Goal: Information Seeking & Learning: Learn about a topic

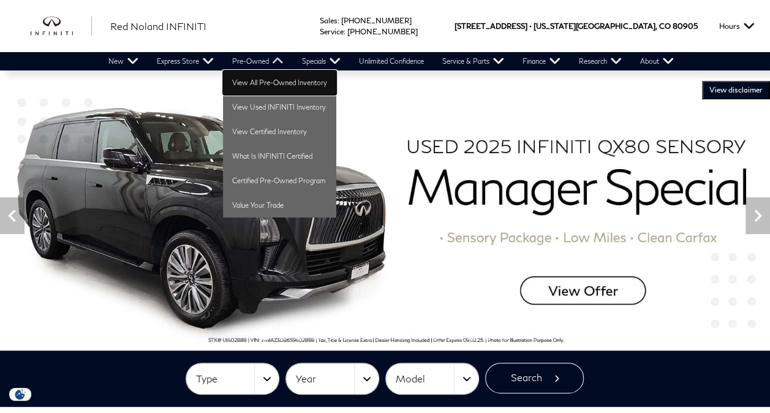
click at [271, 80] on link "View All Pre-Owned Inventory" at bounding box center [279, 82] width 113 height 24
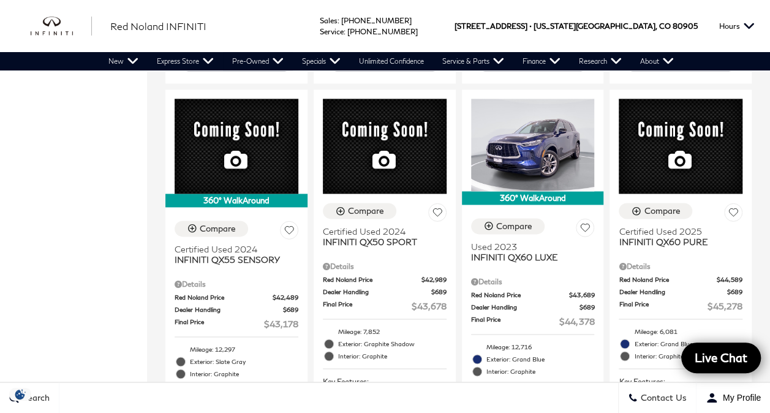
scroll to position [686, 0]
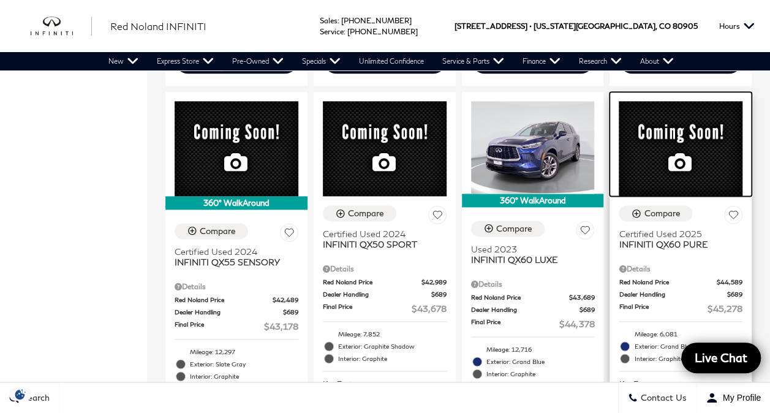
click at [653, 137] on div at bounding box center [680, 144] width 142 height 105
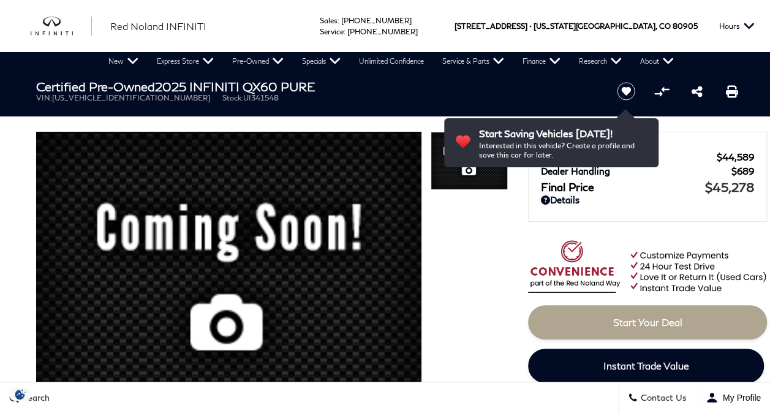
click at [649, 196] on link "Details" at bounding box center [647, 199] width 213 height 11
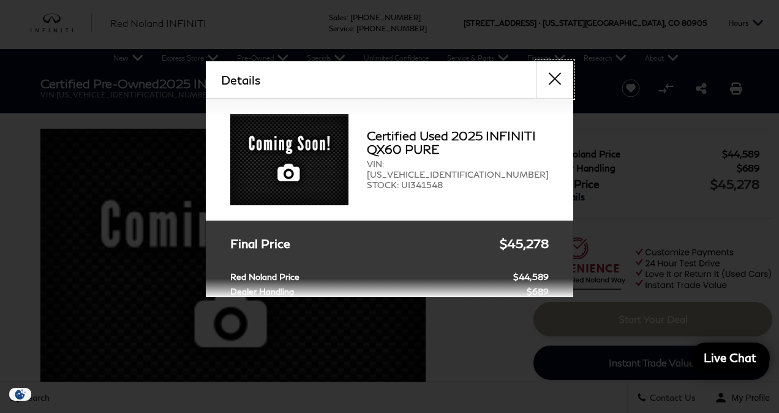
click at [554, 77] on button "close" at bounding box center [554, 79] width 37 height 37
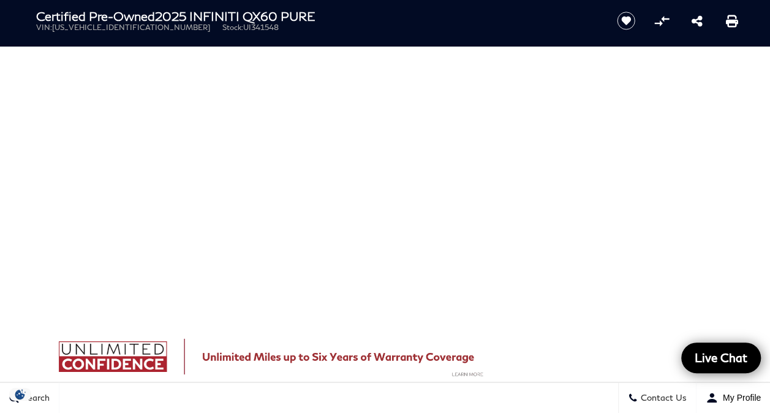
scroll to position [640, 0]
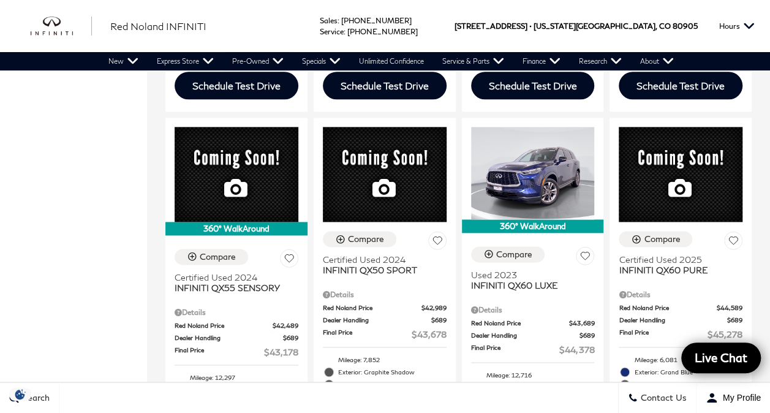
scroll to position [661, 0]
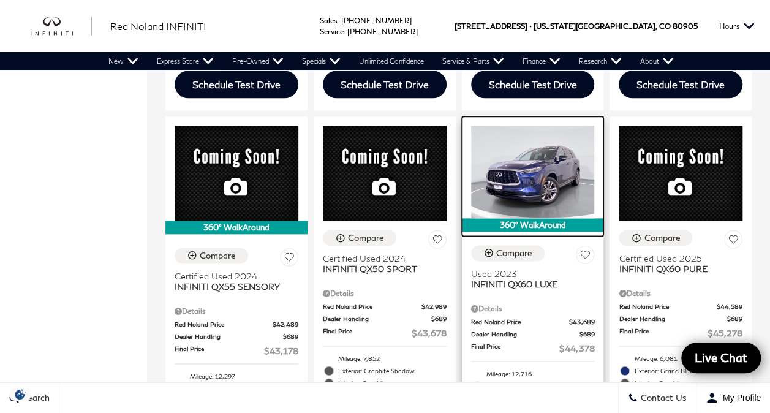
click at [535, 149] on img at bounding box center [533, 172] width 124 height 92
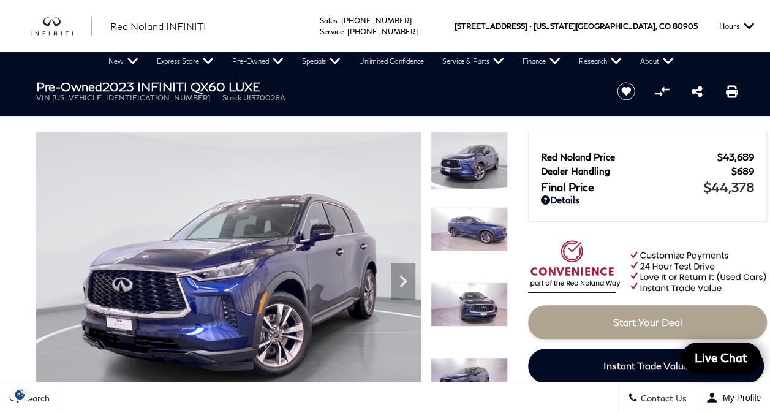
click at [282, 246] on img at bounding box center [228, 276] width 385 height 289
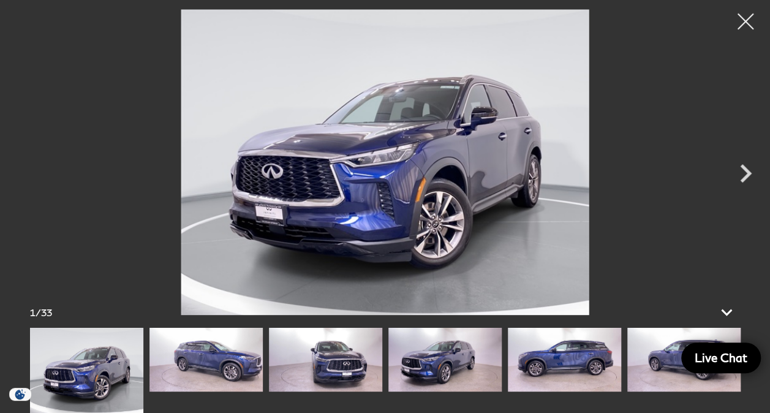
click at [742, 20] on div at bounding box center [745, 22] width 32 height 32
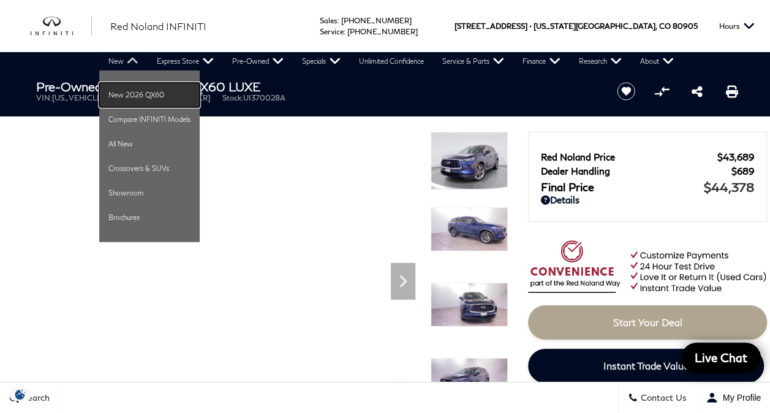
click at [131, 91] on link "New 2026 QX60" at bounding box center [149, 95] width 100 height 24
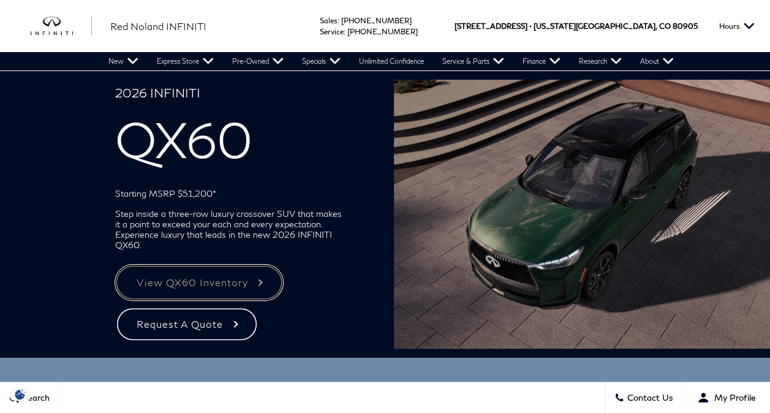
click at [184, 280] on link "View QX60 Inventory" at bounding box center [199, 283] width 168 height 36
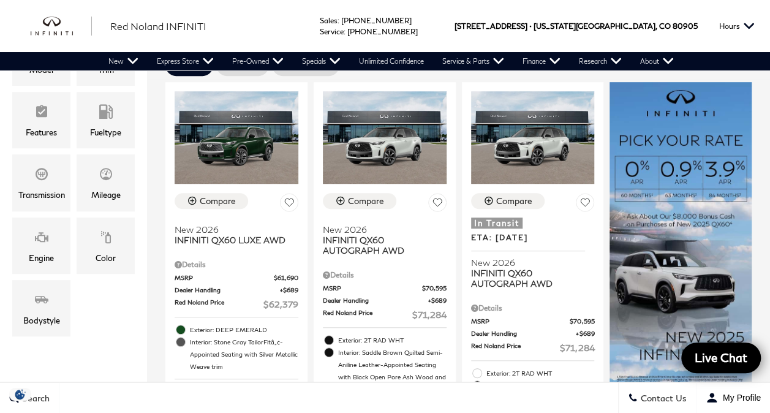
scroll to position [269, 0]
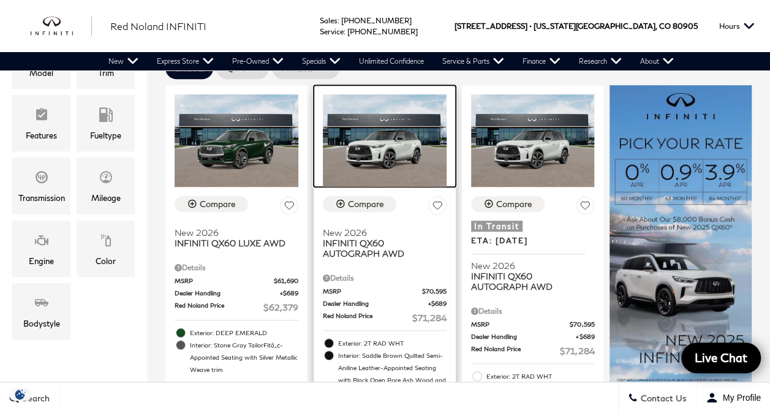
click at [392, 119] on img at bounding box center [385, 140] width 124 height 92
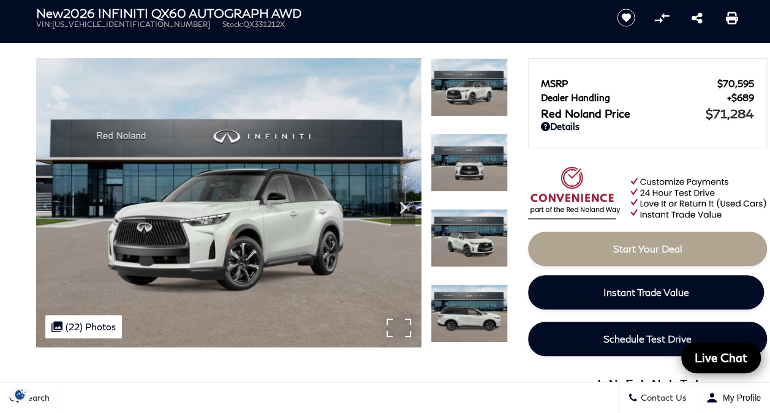
scroll to position [49, 0]
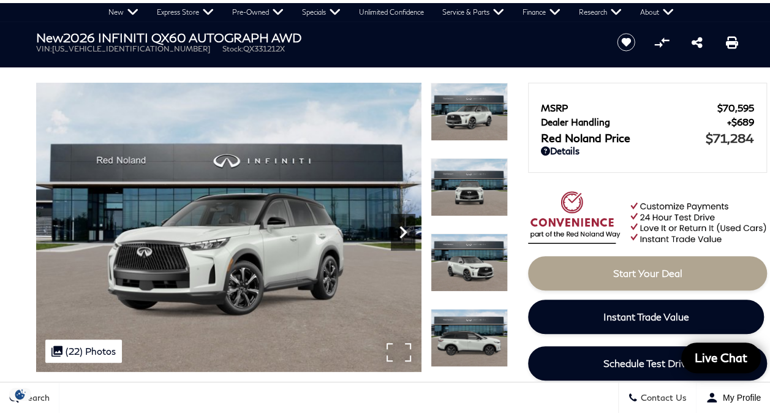
click at [404, 229] on icon "Next" at bounding box center [403, 232] width 24 height 24
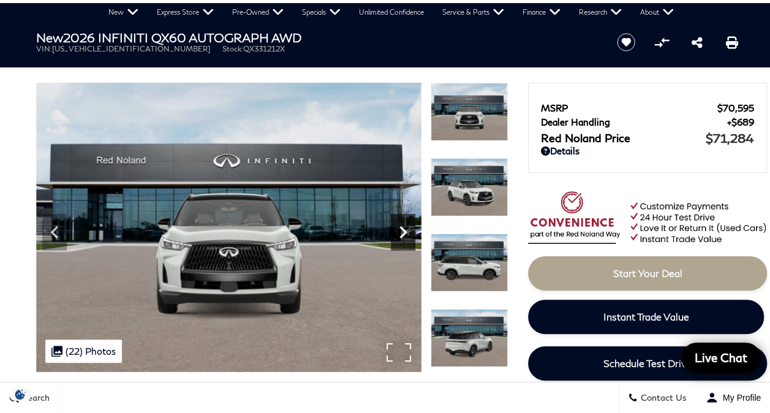
click at [404, 229] on icon "Next" at bounding box center [403, 232] width 24 height 24
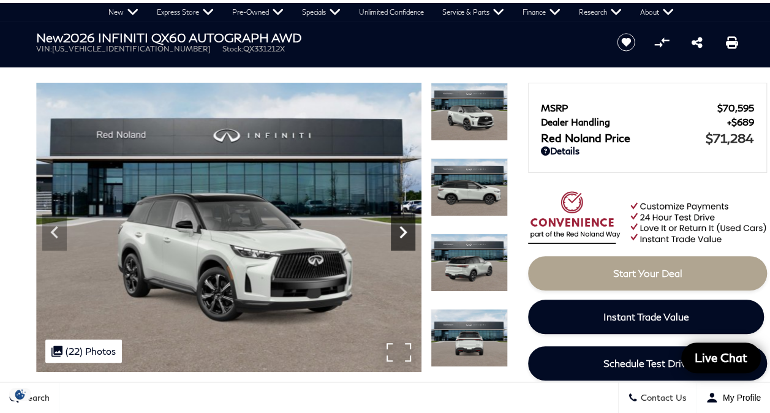
click at [404, 229] on icon "Next" at bounding box center [403, 232] width 24 height 24
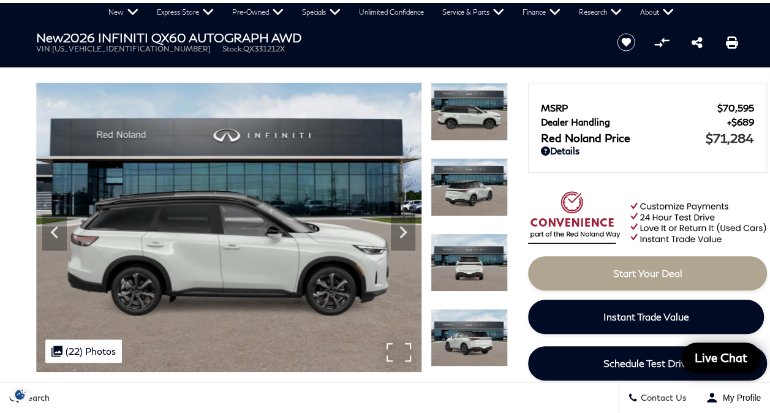
click at [249, 225] on img at bounding box center [228, 227] width 385 height 289
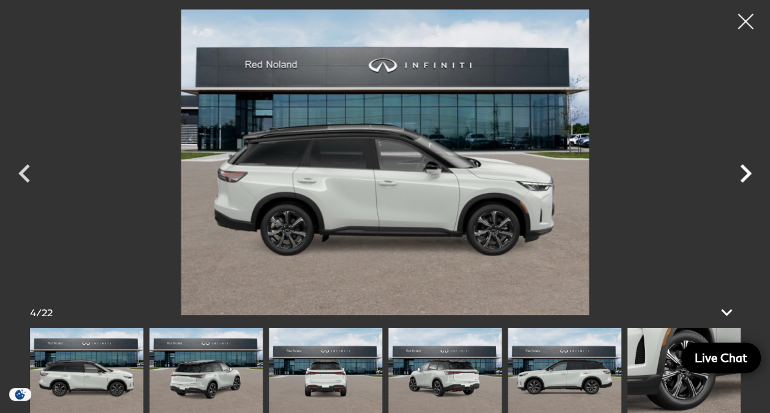
click at [743, 169] on icon "Next" at bounding box center [746, 173] width 12 height 18
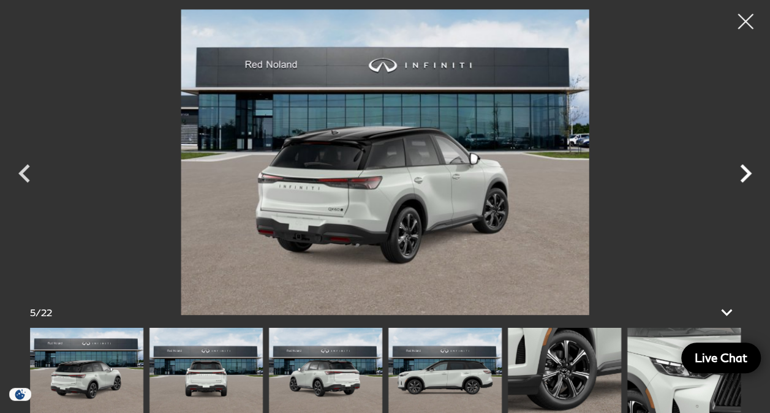
click at [743, 169] on icon "Next" at bounding box center [746, 173] width 12 height 18
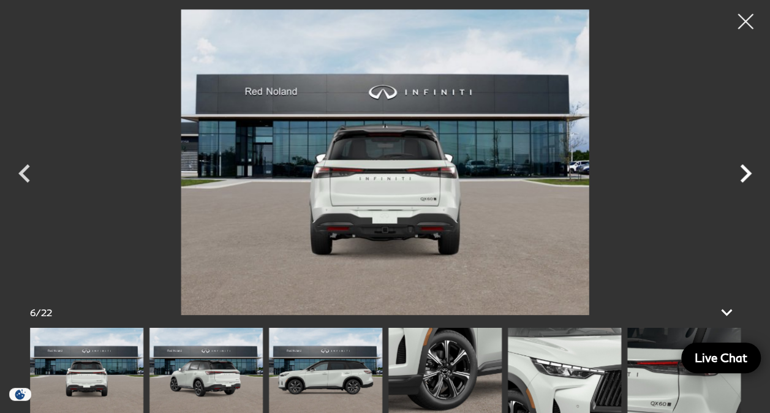
click at [743, 169] on icon "Next" at bounding box center [746, 173] width 12 height 18
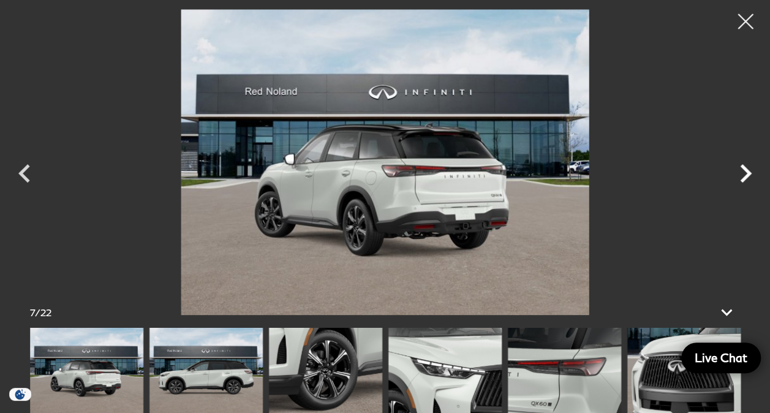
click at [743, 169] on icon "Next" at bounding box center [746, 173] width 12 height 18
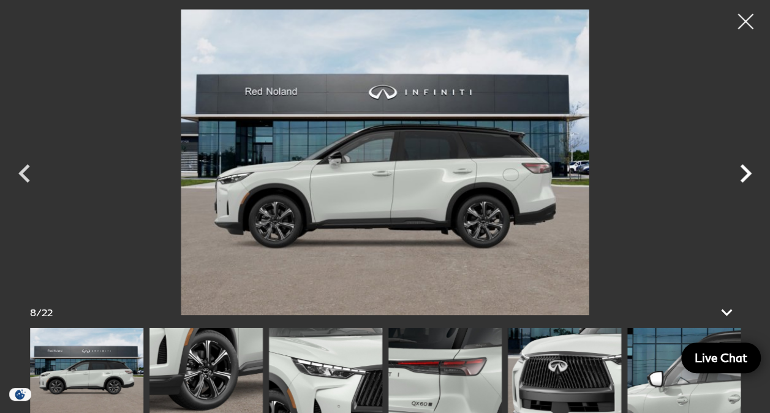
click at [743, 169] on icon "Next" at bounding box center [746, 173] width 12 height 18
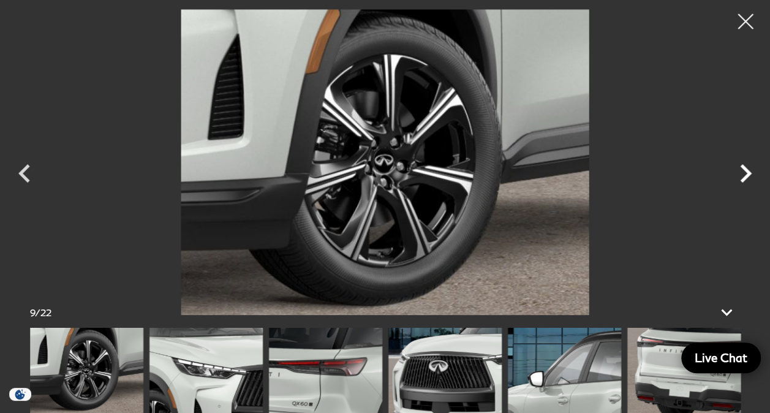
click at [743, 169] on icon "Next" at bounding box center [746, 173] width 12 height 18
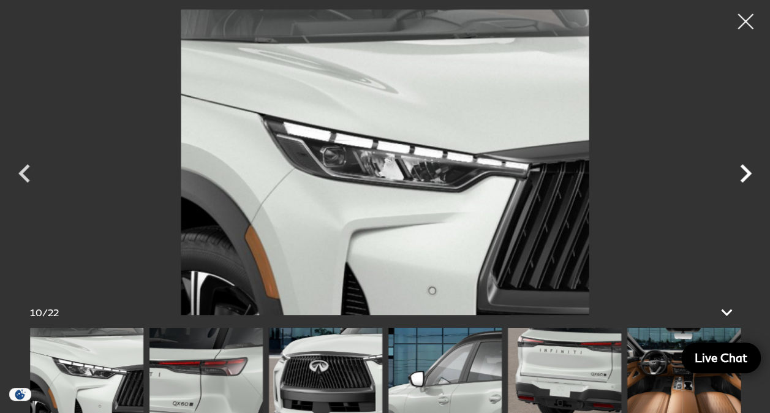
click at [743, 169] on icon "Next" at bounding box center [746, 173] width 12 height 18
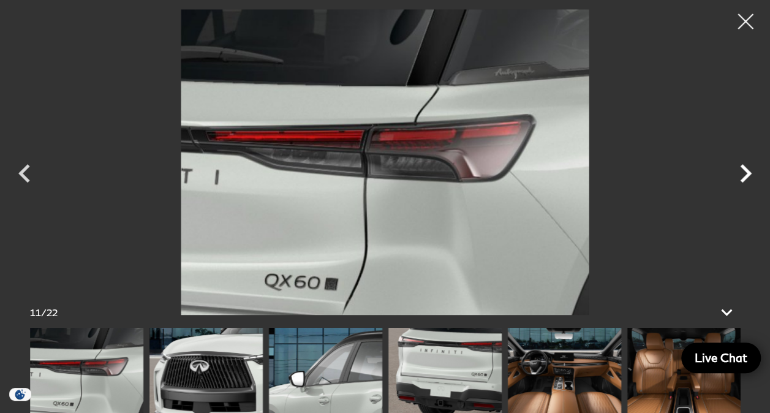
click at [743, 169] on icon "Next" at bounding box center [746, 173] width 12 height 18
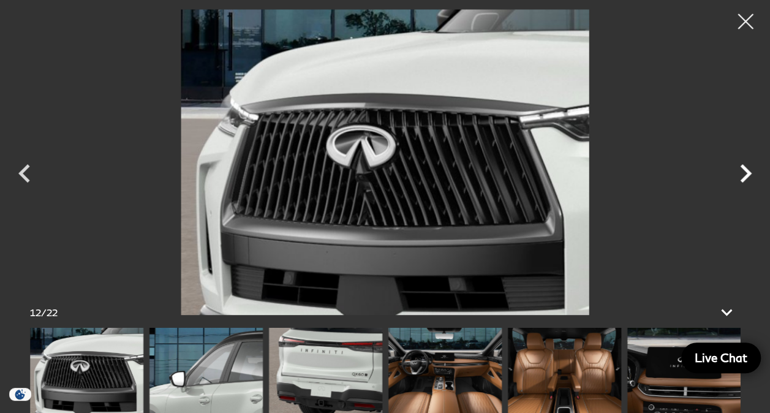
click at [743, 169] on icon "Next" at bounding box center [746, 173] width 12 height 18
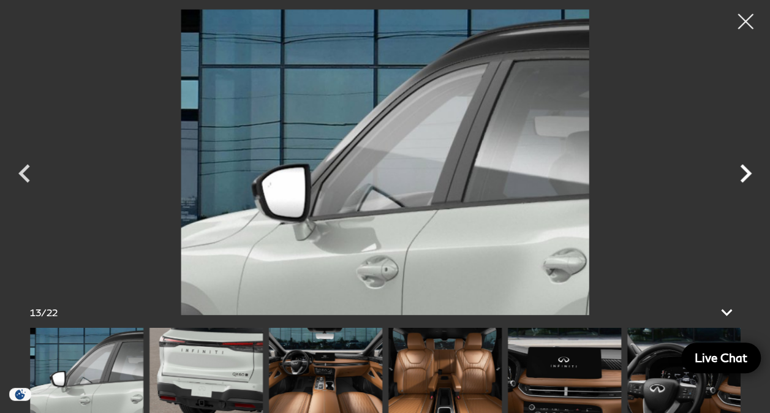
click at [743, 169] on icon "Next" at bounding box center [746, 173] width 12 height 18
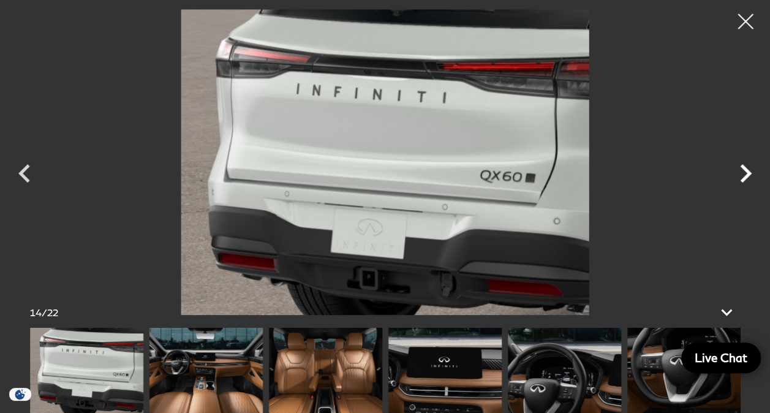
click at [743, 169] on icon "Next" at bounding box center [746, 173] width 12 height 18
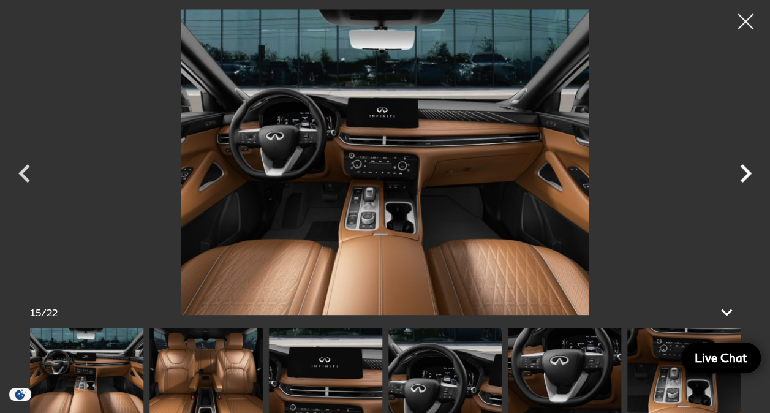
click at [743, 169] on icon "Next" at bounding box center [746, 173] width 12 height 18
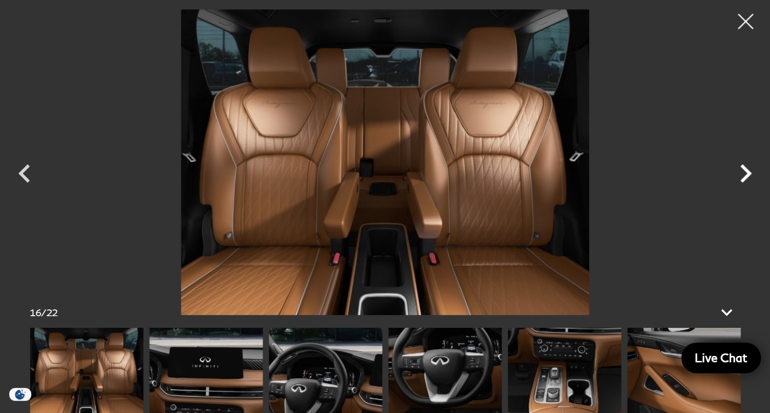
click at [743, 169] on icon "Next" at bounding box center [746, 173] width 12 height 18
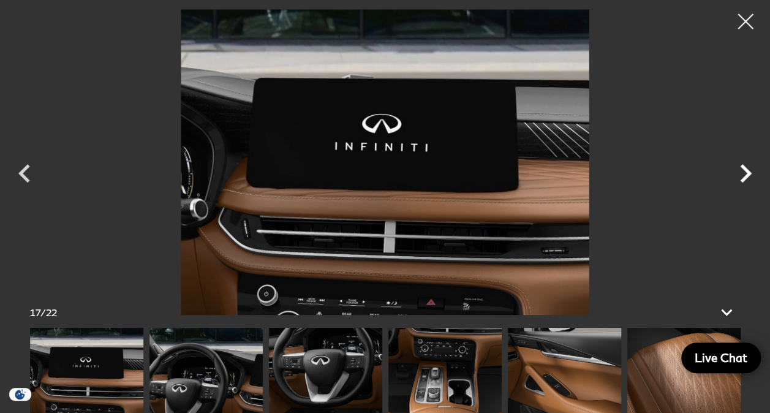
click at [743, 169] on icon "Next" at bounding box center [746, 173] width 12 height 18
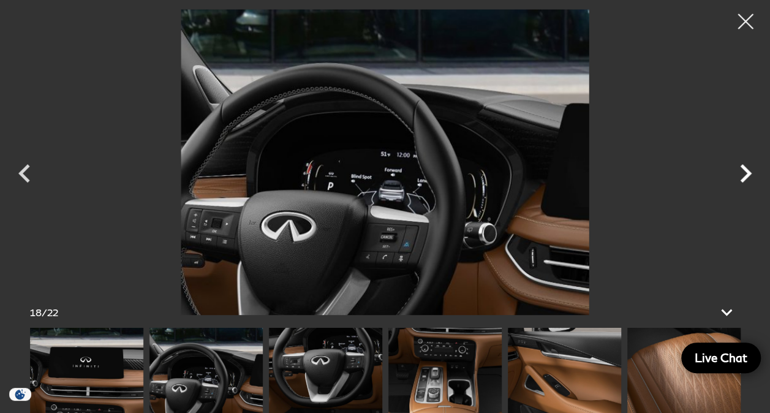
click at [743, 169] on icon "Next" at bounding box center [746, 173] width 12 height 18
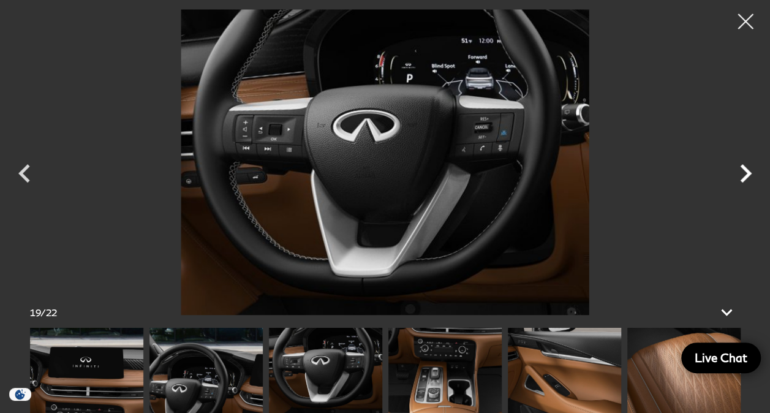
click at [743, 169] on icon "Next" at bounding box center [746, 173] width 12 height 18
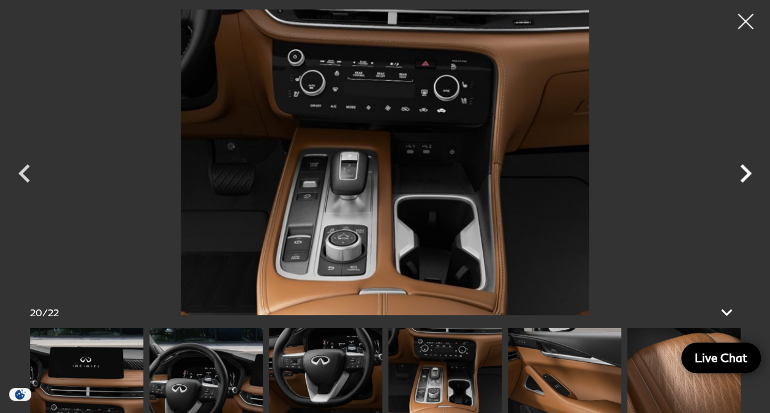
click at [743, 169] on icon "Next" at bounding box center [746, 173] width 12 height 18
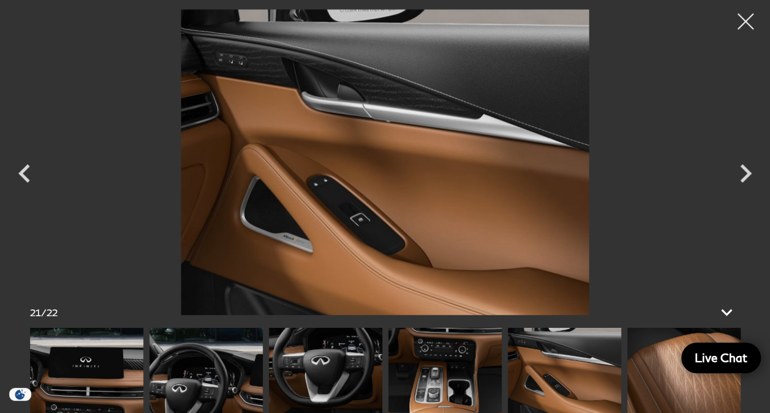
click at [744, 24] on div at bounding box center [745, 22] width 32 height 32
